Goal: Navigation & Orientation: Find specific page/section

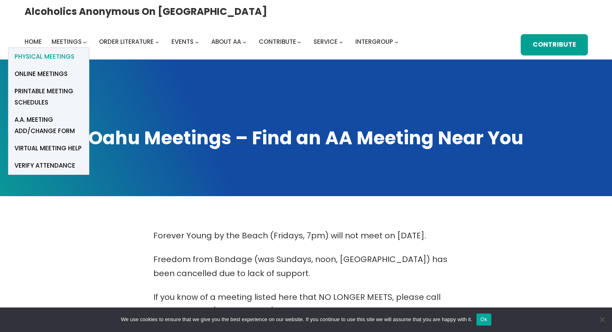
click at [74, 51] on span "Physical Meetings" at bounding box center [44, 56] width 60 height 11
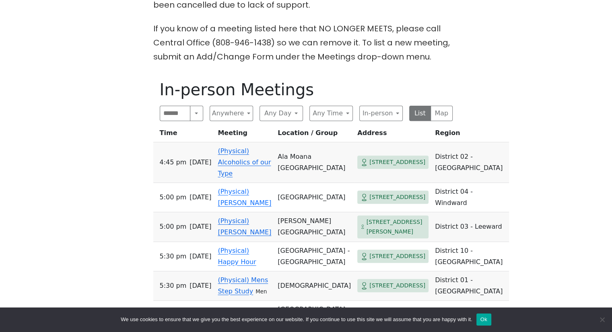
scroll to position [270, 0]
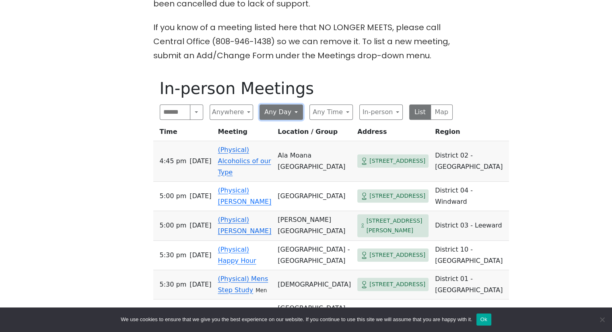
click at [291, 110] on button "Any Day" at bounding box center [281, 112] width 43 height 15
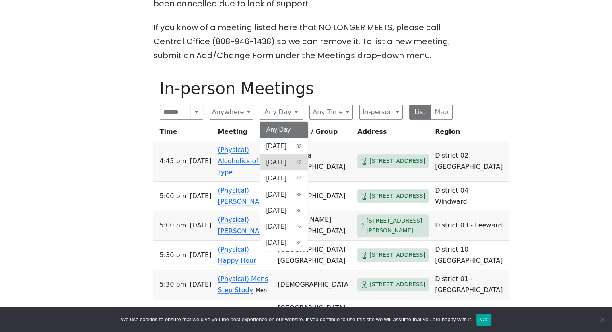
click at [278, 159] on span "[DATE]" at bounding box center [276, 163] width 20 height 10
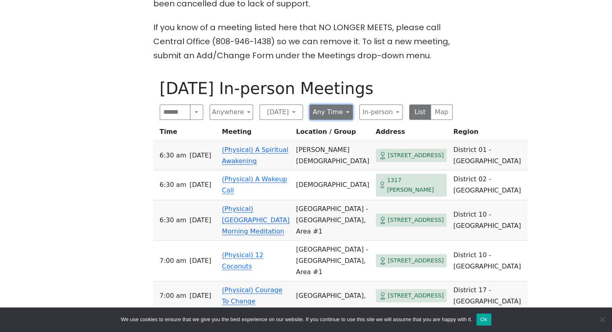
click at [333, 114] on button "Any Time" at bounding box center [330, 112] width 43 height 15
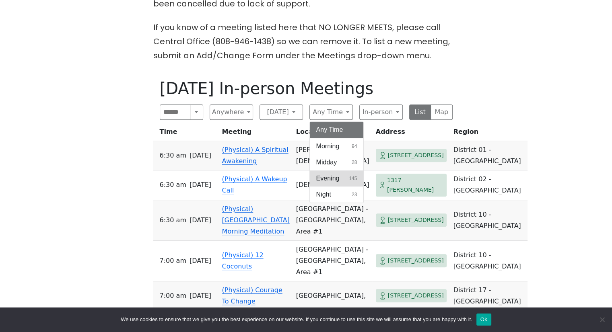
click at [322, 175] on span "Evening" at bounding box center [327, 179] width 23 height 10
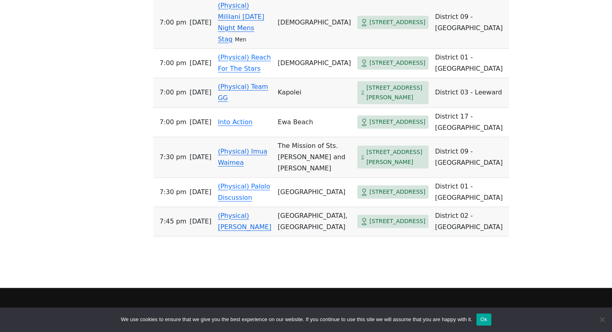
scroll to position [855, 0]
